Goal: Check status: Check status

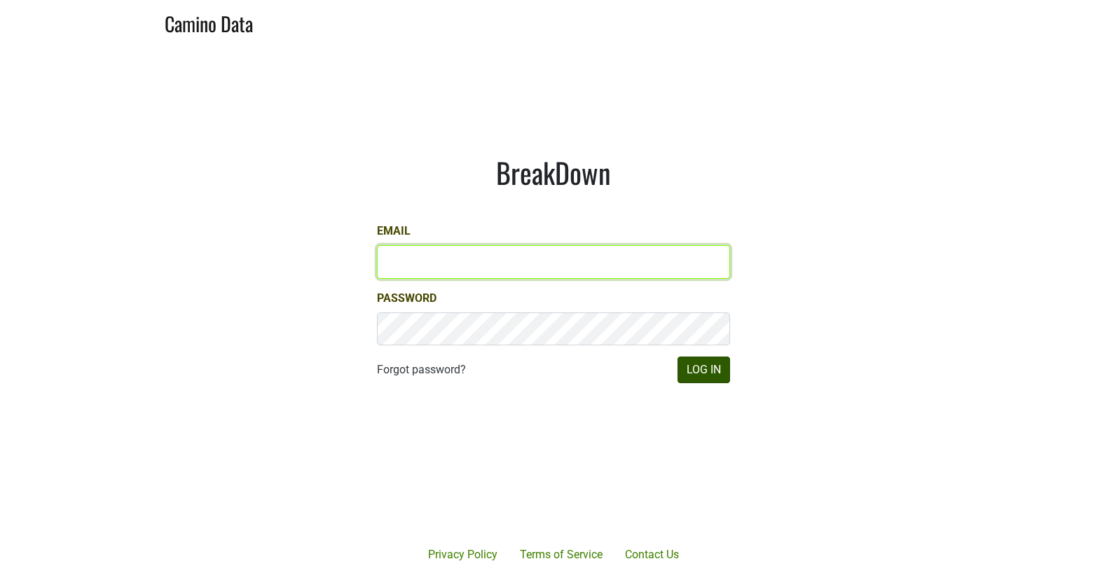
type input "[EMAIL_ADDRESS][DOMAIN_NAME]"
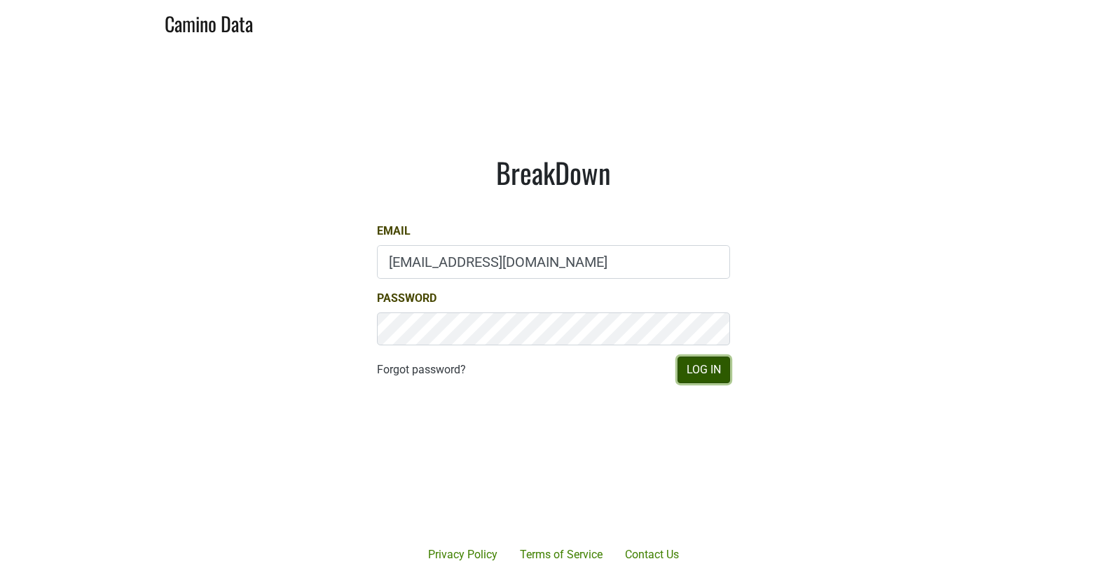
click at [702, 372] on button "Log In" at bounding box center [703, 369] width 53 height 27
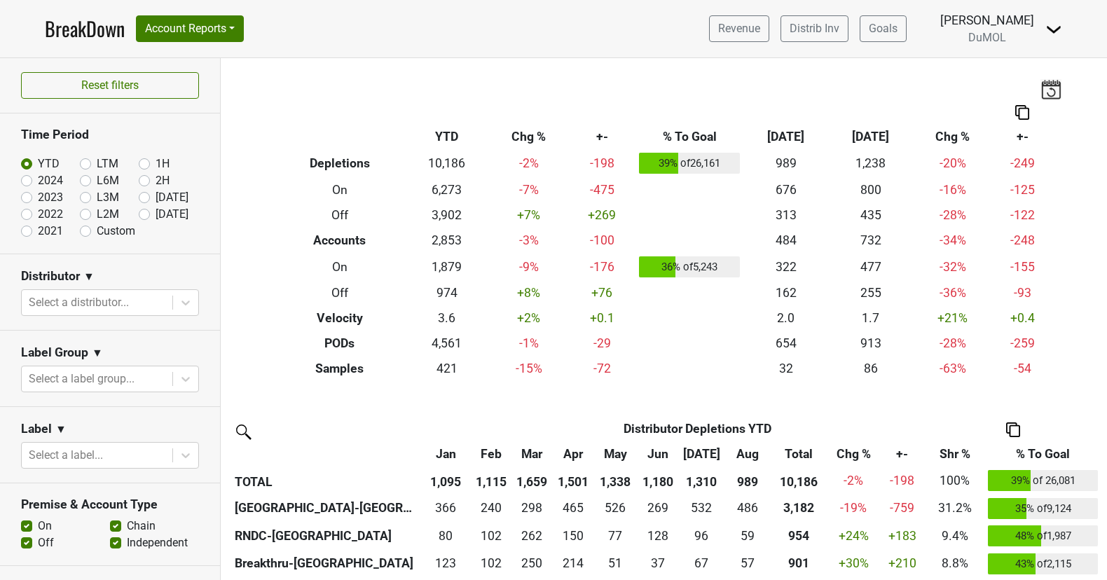
click at [155, 213] on label "[DATE]" at bounding box center [171, 214] width 33 height 17
click at [148, 213] on input "[DATE]" at bounding box center [167, 213] width 56 height 14
radio input "true"
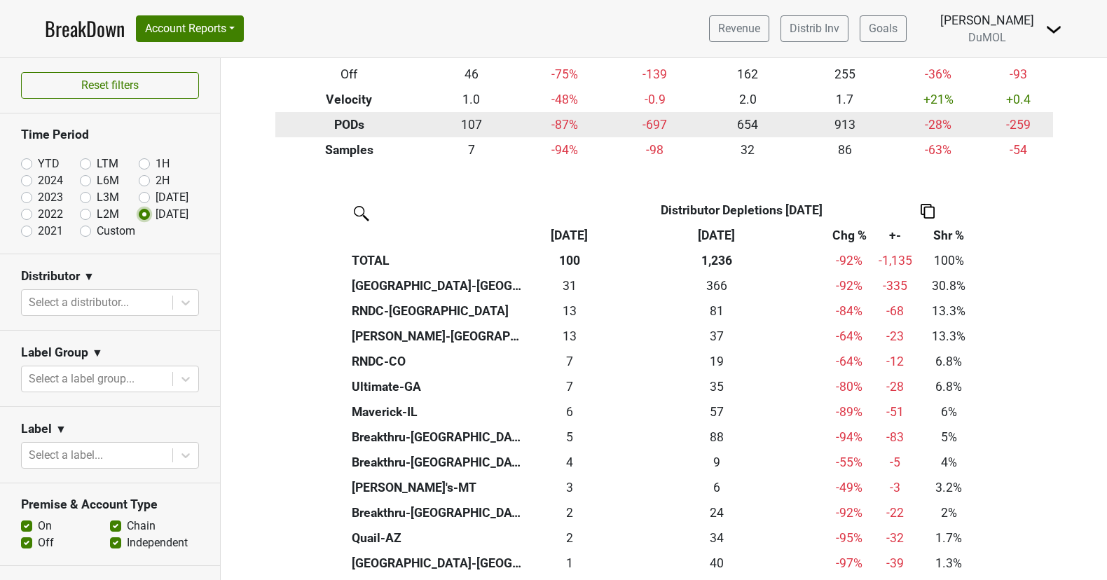
scroll to position [190, 0]
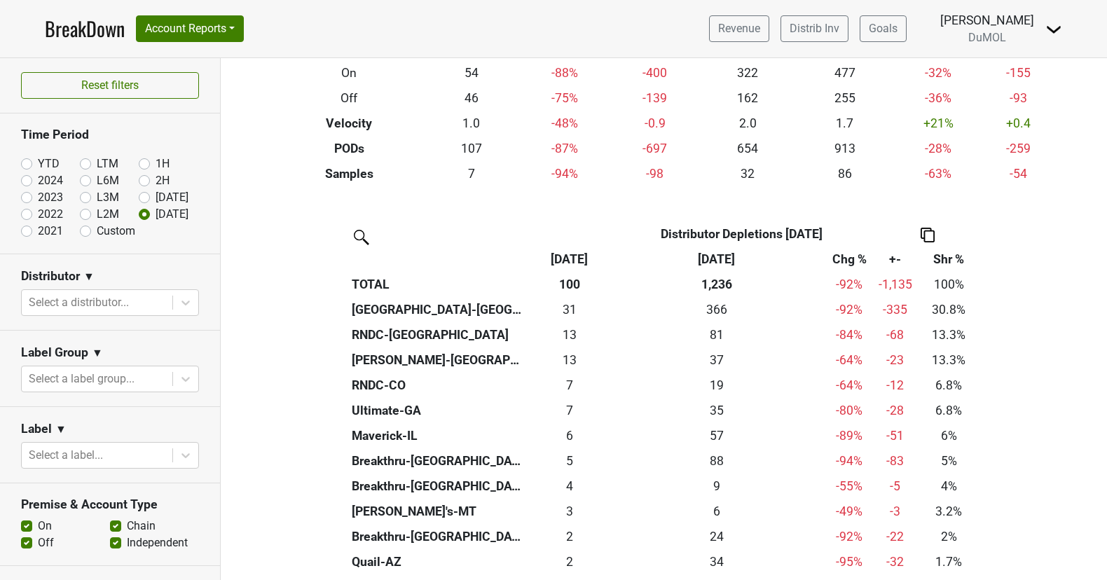
click at [155, 192] on label "[DATE]" at bounding box center [171, 197] width 33 height 17
click at [139, 192] on input "[DATE]" at bounding box center [167, 196] width 56 height 14
radio input "true"
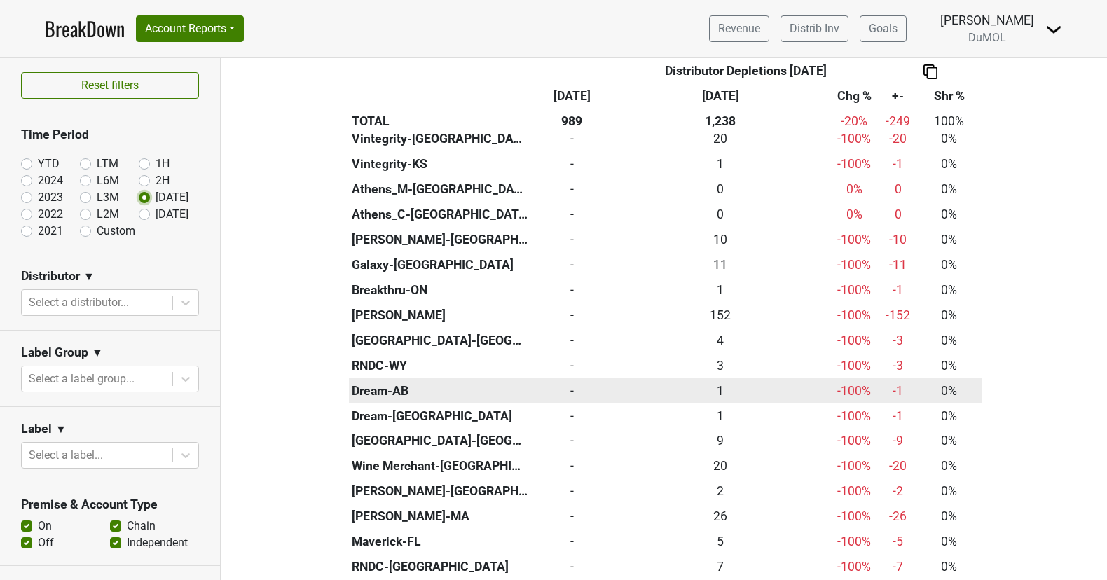
scroll to position [1100, 0]
